Goal: Task Accomplishment & Management: Manage account settings

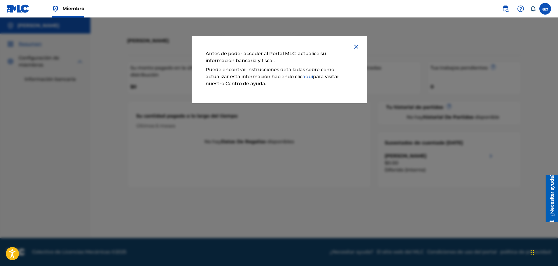
click at [311, 79] on font "aquí" at bounding box center [307, 77] width 10 height 6
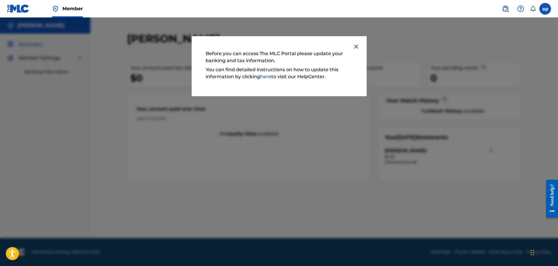
click at [357, 48] on img at bounding box center [355, 46] width 7 height 7
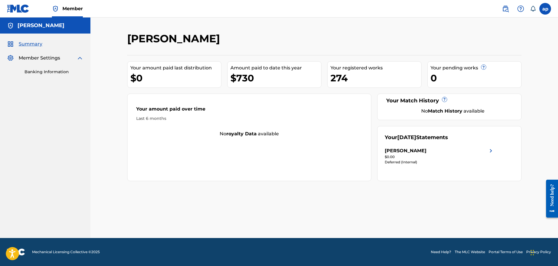
click at [493, 147] on img at bounding box center [490, 150] width 7 height 7
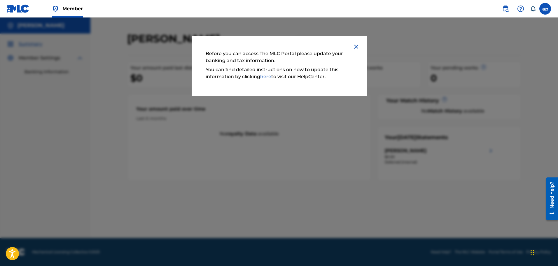
click at [356, 47] on img at bounding box center [355, 46] width 7 height 7
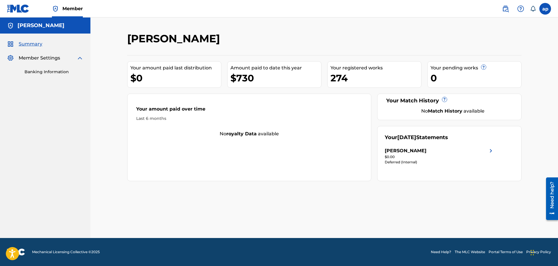
click at [73, 61] on div "Member Settings" at bounding box center [45, 57] width 76 height 7
click at [81, 58] on img at bounding box center [79, 57] width 7 height 7
click at [80, 58] on img at bounding box center [79, 57] width 7 height 7
click at [47, 70] on link "Banking Information" at bounding box center [53, 72] width 59 height 6
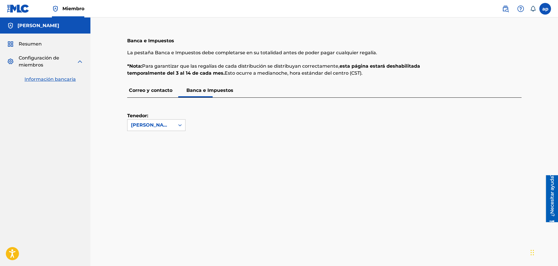
click at [165, 92] on font "Correo y contacto" at bounding box center [150, 90] width 43 height 6
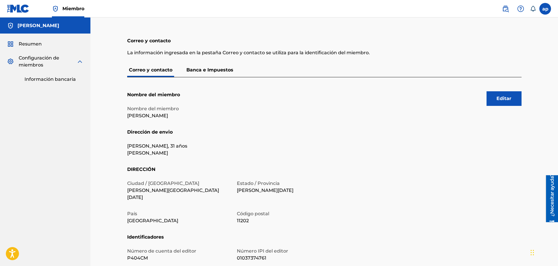
click at [26, 41] on font "Resumen" at bounding box center [30, 44] width 23 height 6
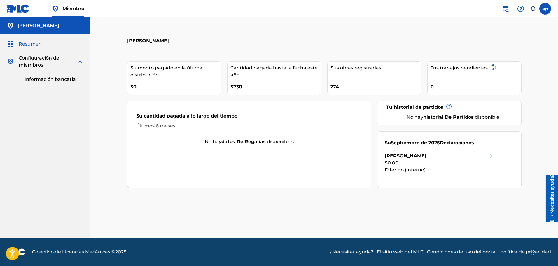
click at [66, 65] on span "Configuración de miembros" at bounding box center [48, 61] width 58 height 14
click at [75, 64] on span "Configuración de miembros" at bounding box center [48, 61] width 58 height 14
click at [80, 62] on img at bounding box center [79, 61] width 7 height 7
click at [31, 43] on font "Resumen" at bounding box center [30, 44] width 23 height 6
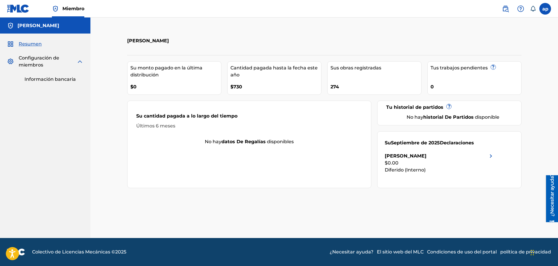
click at [490, 156] on img at bounding box center [490, 155] width 7 height 7
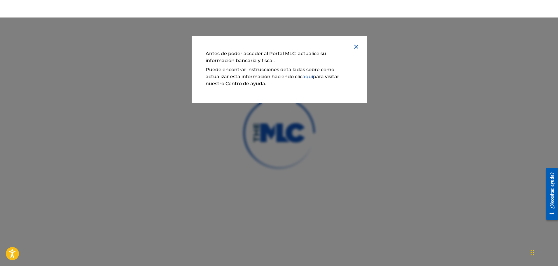
click at [356, 44] on img at bounding box center [355, 46] width 7 height 7
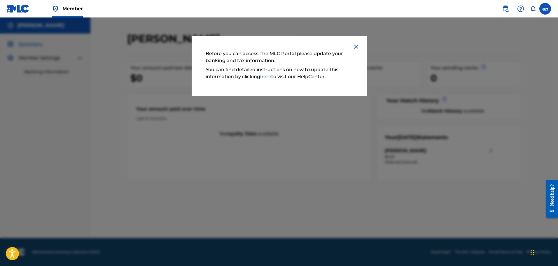
click at [354, 47] on img at bounding box center [355, 46] width 7 height 7
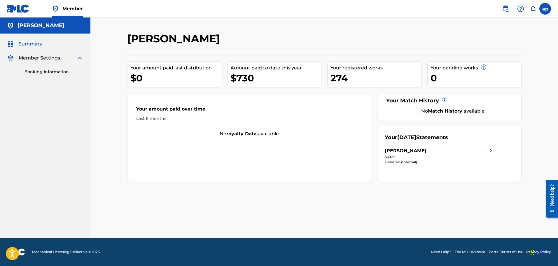
click at [485, 151] on div "[PERSON_NAME]" at bounding box center [439, 150] width 110 height 7
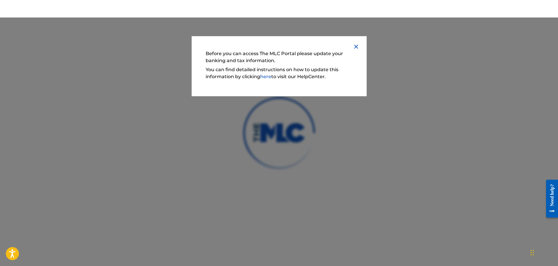
click at [356, 46] on img at bounding box center [355, 46] width 7 height 7
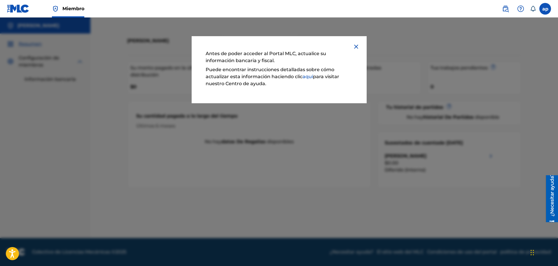
click at [356, 46] on img at bounding box center [355, 46] width 7 height 7
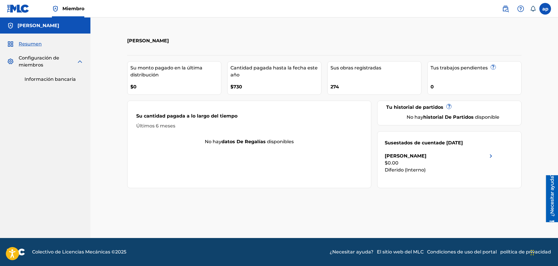
click at [53, 79] on font "Información bancaria" at bounding box center [49, 79] width 51 height 6
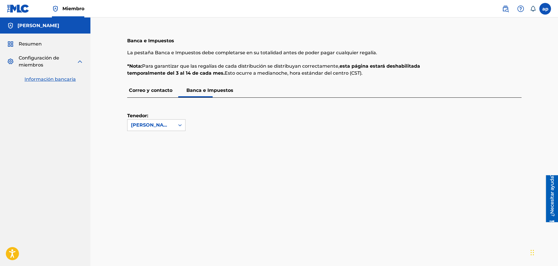
click at [37, 47] on span "Resumen" at bounding box center [30, 44] width 23 height 7
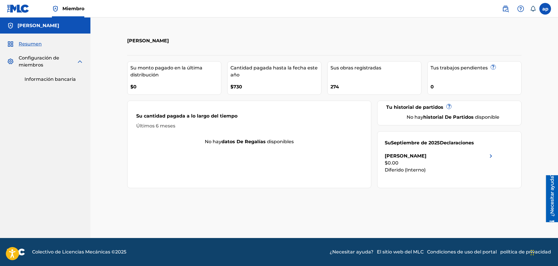
click at [491, 160] on div "$0.00" at bounding box center [439, 162] width 110 height 7
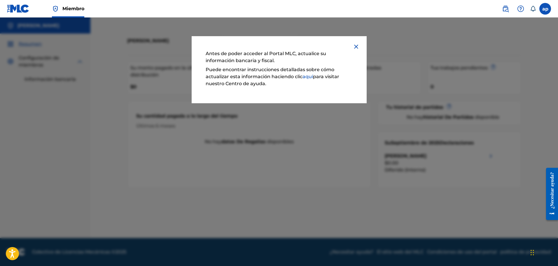
click at [356, 46] on img at bounding box center [355, 46] width 7 height 7
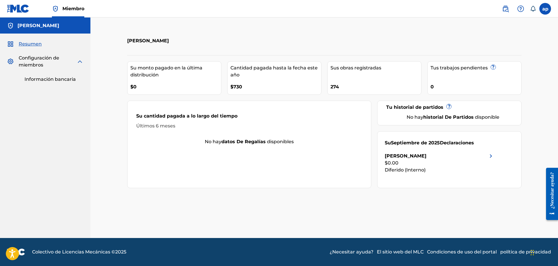
click at [491, 156] on img at bounding box center [490, 155] width 7 height 7
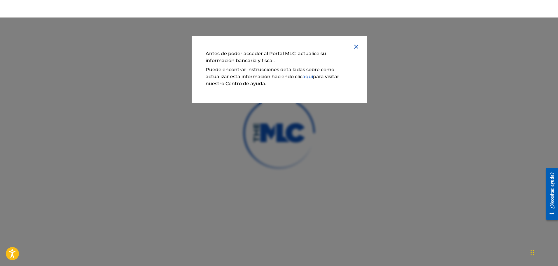
click at [355, 44] on img at bounding box center [355, 46] width 7 height 7
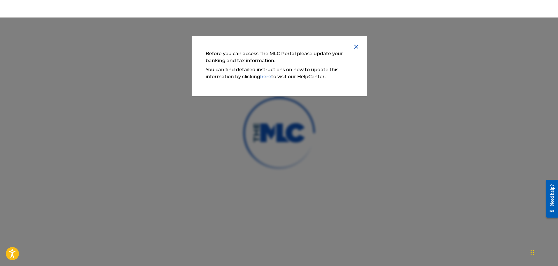
click at [356, 47] on img at bounding box center [355, 46] width 7 height 7
